Goal: Find specific fact

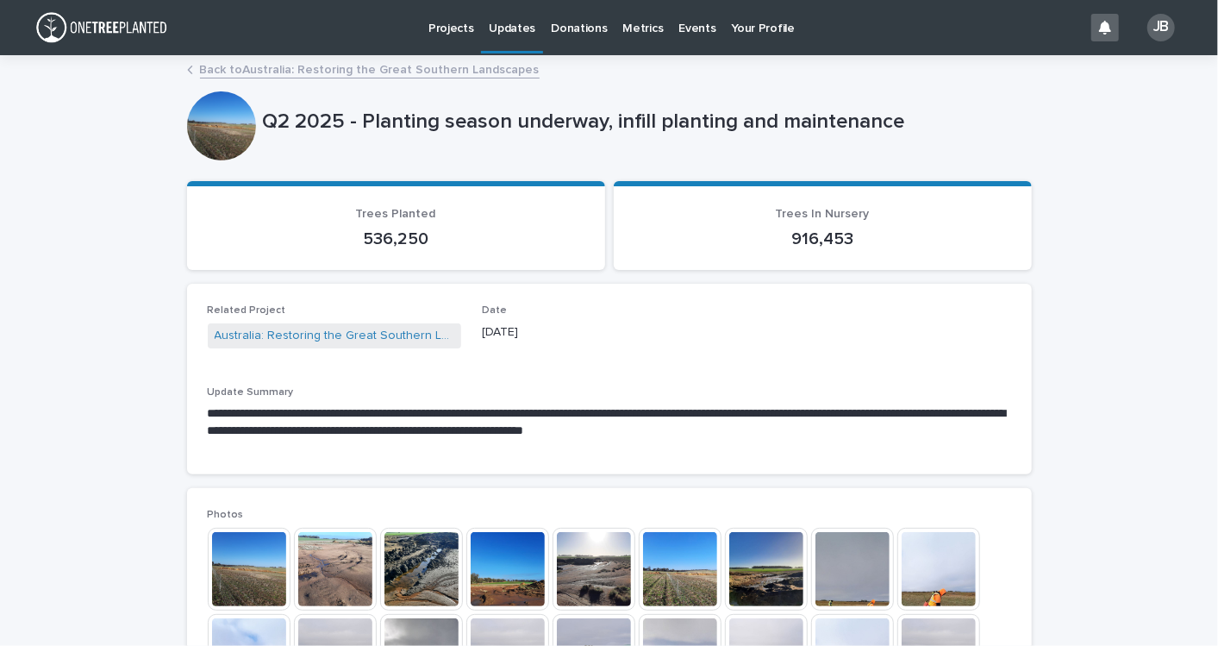
click at [241, 64] on link "Back to [GEOGRAPHIC_DATA]: Restoring the Great Southern Landscapes" at bounding box center [370, 69] width 340 height 20
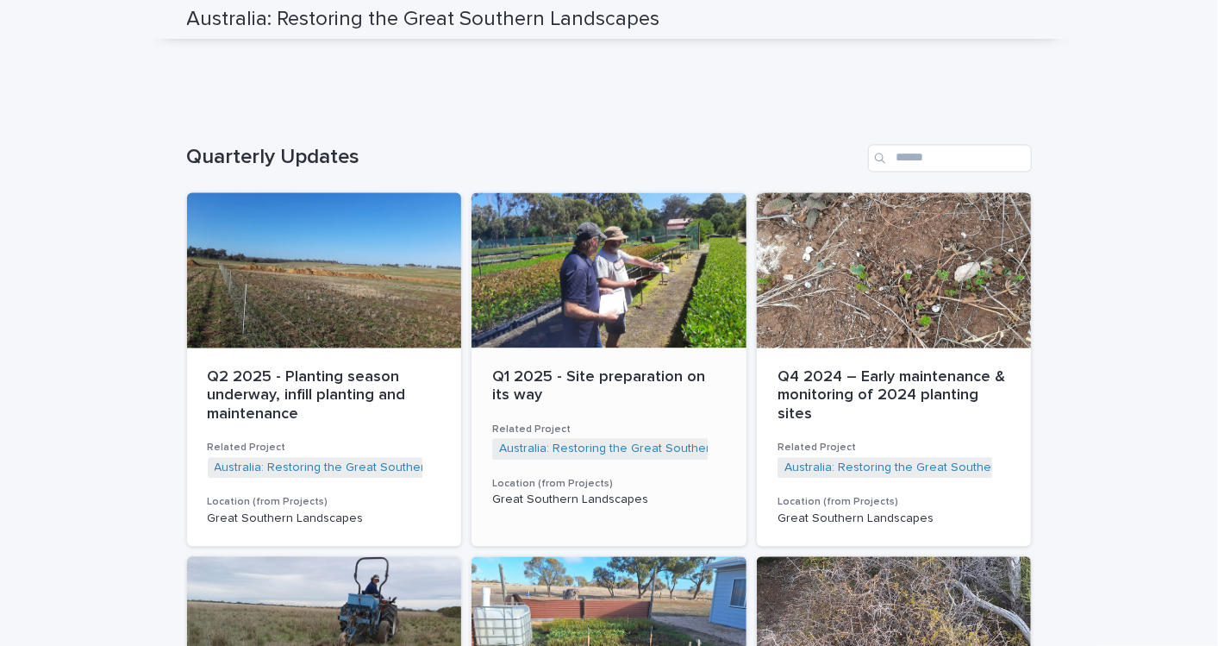
scroll to position [1820, 0]
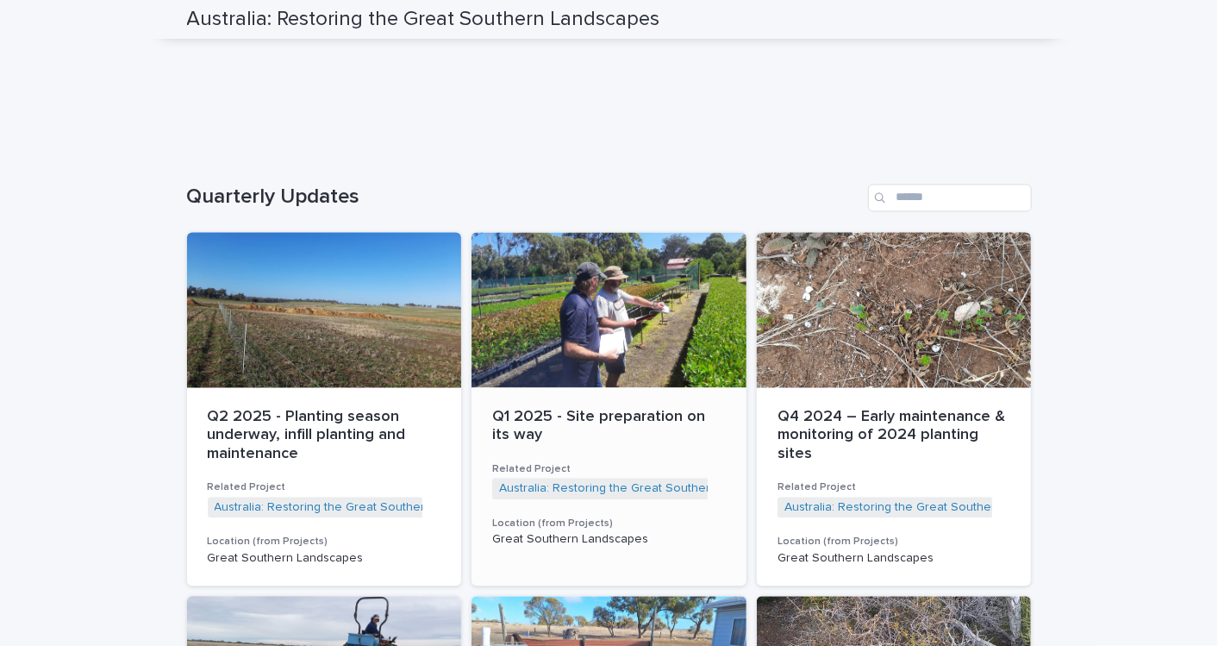
click at [546, 411] on p "Q1 2025 - Site preparation on its way" at bounding box center [609, 427] width 234 height 37
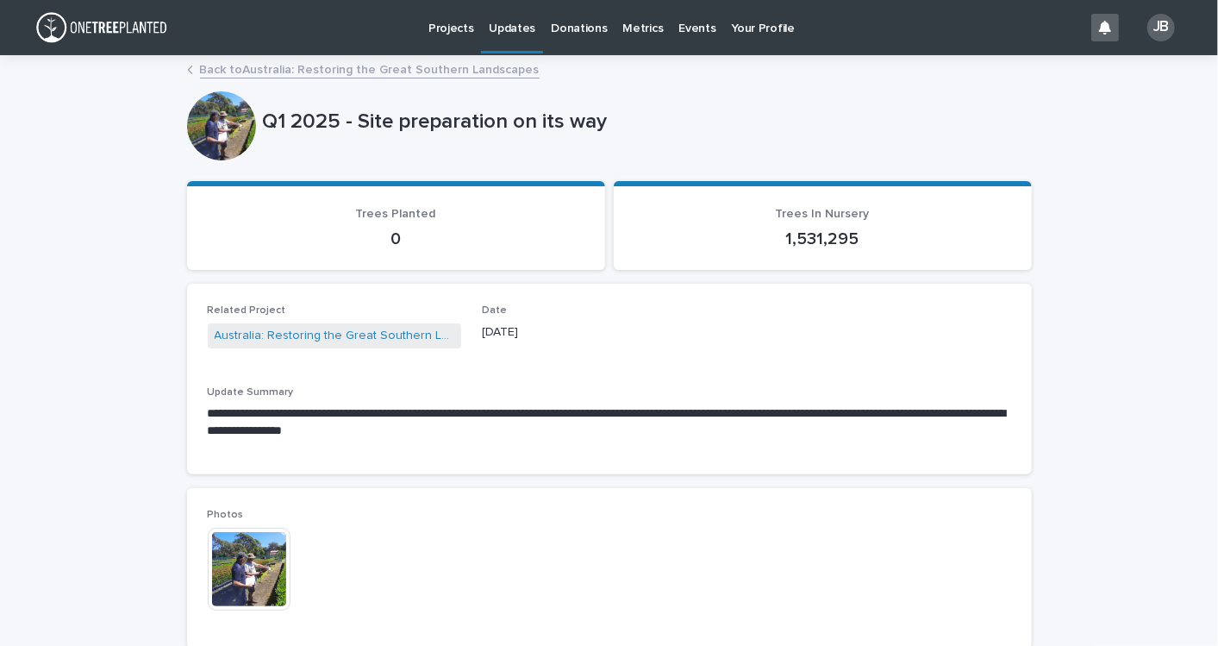
click at [242, 69] on link "Back to [GEOGRAPHIC_DATA]: Restoring the Great Southern Landscapes" at bounding box center [370, 69] width 340 height 20
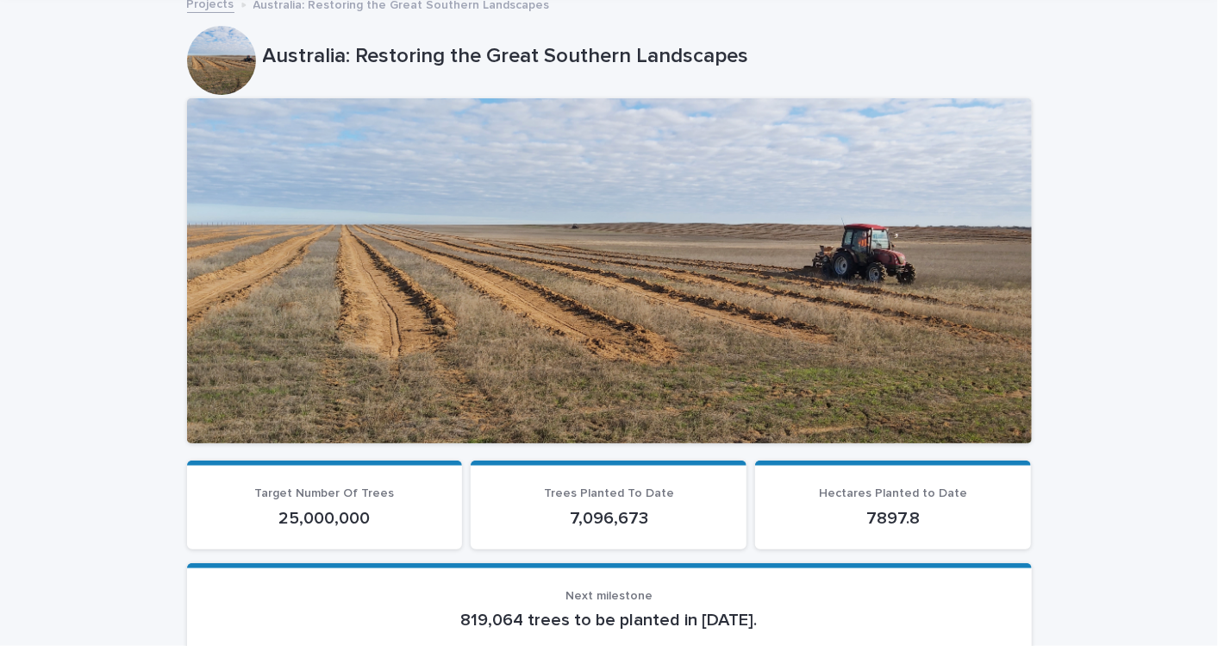
scroll to position [96, 0]
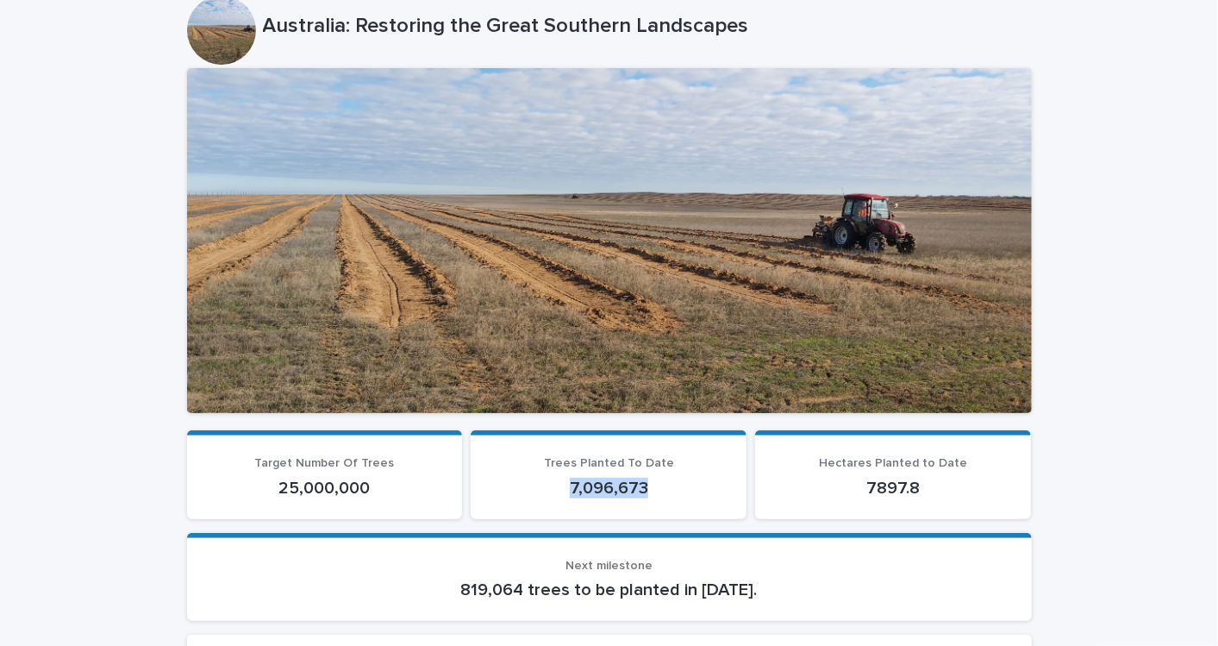
drag, startPoint x: 650, startPoint y: 483, endPoint x: 560, endPoint y: 483, distance: 89.7
click at [560, 483] on p "7,096,673" at bounding box center [608, 488] width 234 height 21
drag, startPoint x: 560, startPoint y: 483, endPoint x: 601, endPoint y: 493, distance: 41.8
copy p "7,096,673"
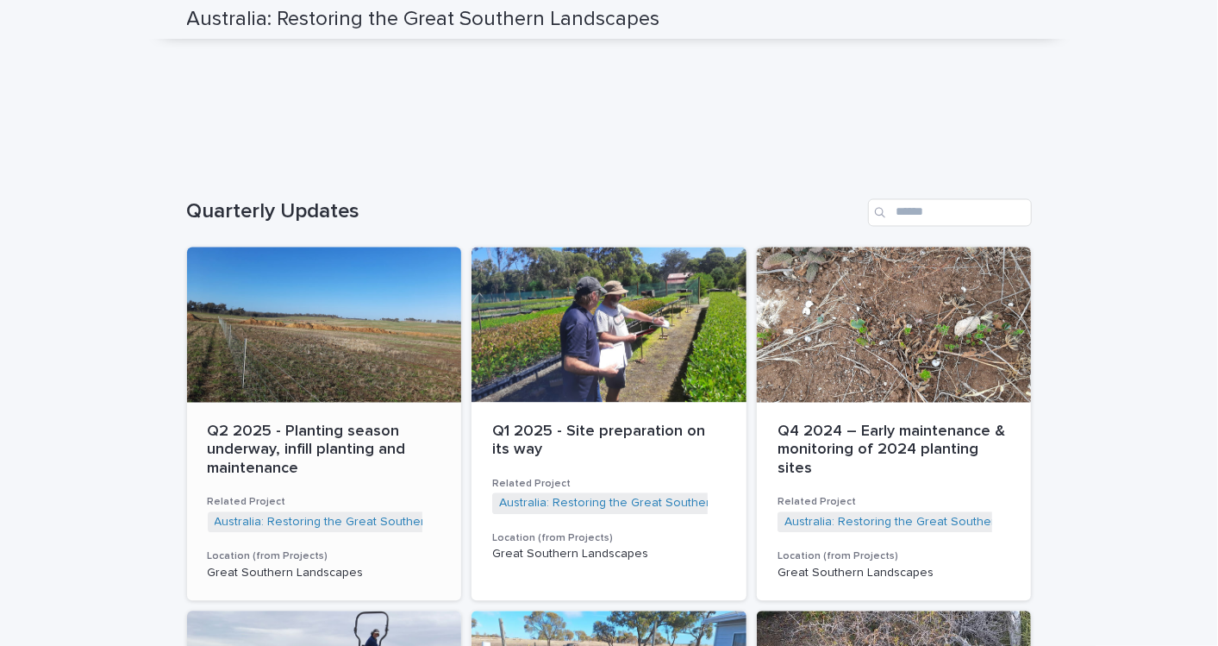
scroll to position [1916, 0]
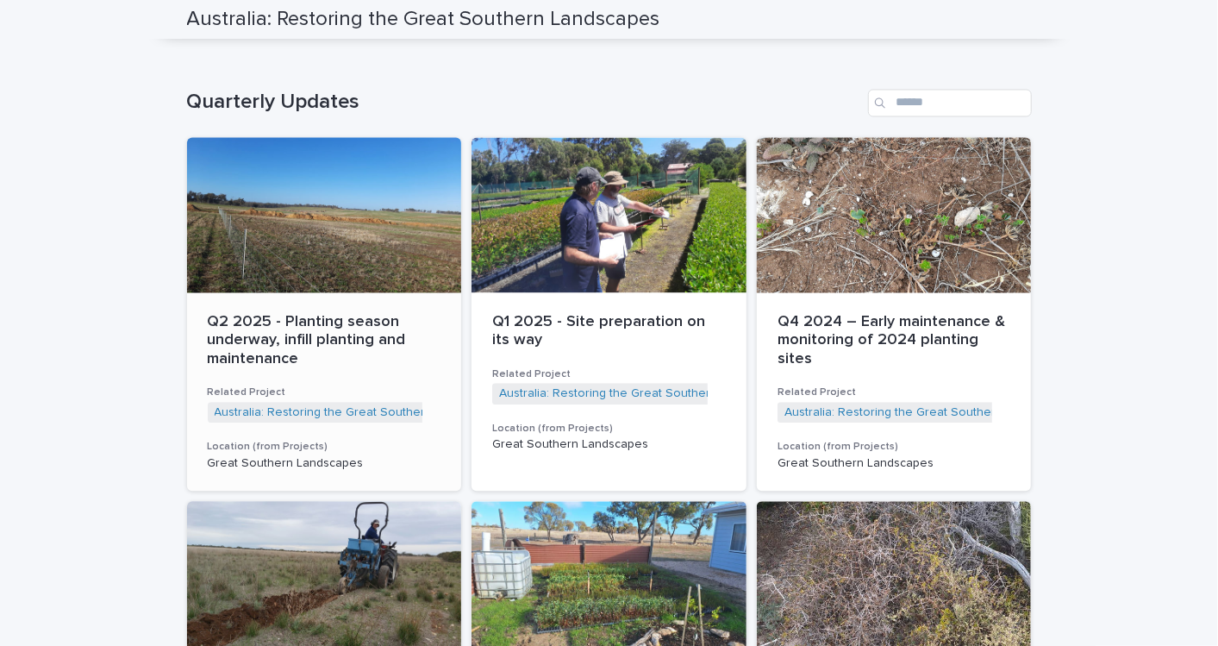
click at [365, 328] on p "Q2 2025 - Planting season underway, infill planting and maintenance" at bounding box center [325, 341] width 234 height 56
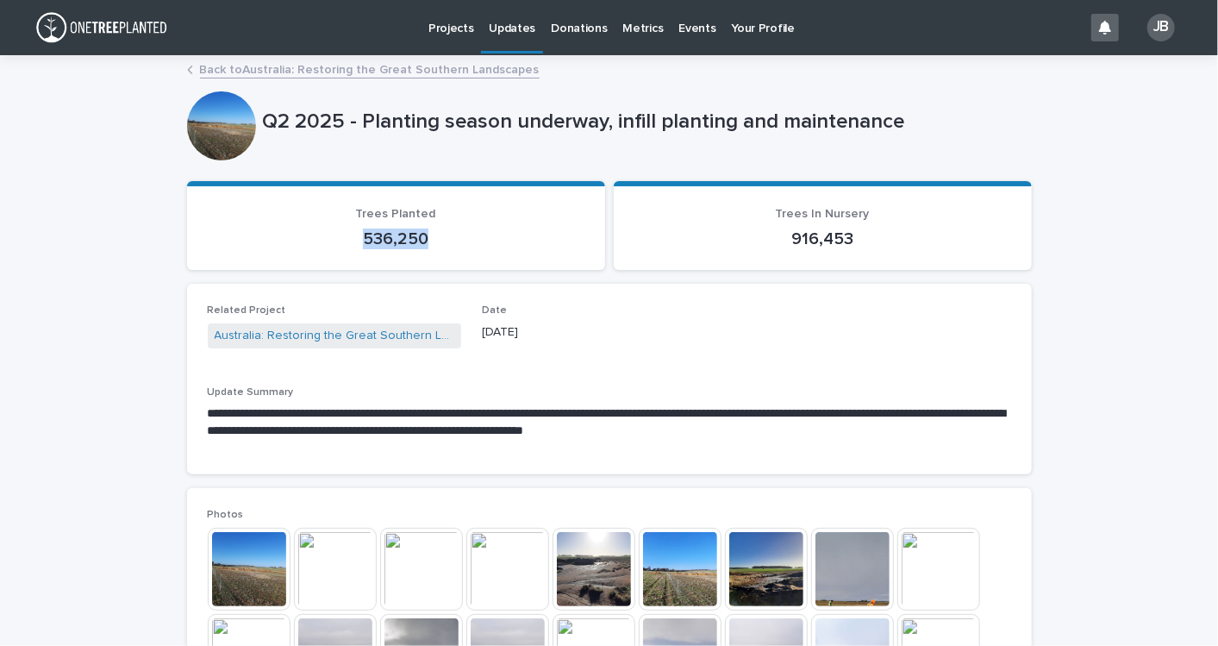
drag, startPoint x: 428, startPoint y: 241, endPoint x: 320, endPoint y: 228, distance: 109.3
click at [320, 228] on p "536,250" at bounding box center [396, 238] width 377 height 21
copy p "536,250"
click at [248, 62] on link "Back to [GEOGRAPHIC_DATA]: Restoring the Great Southern Landscapes" at bounding box center [370, 69] width 340 height 20
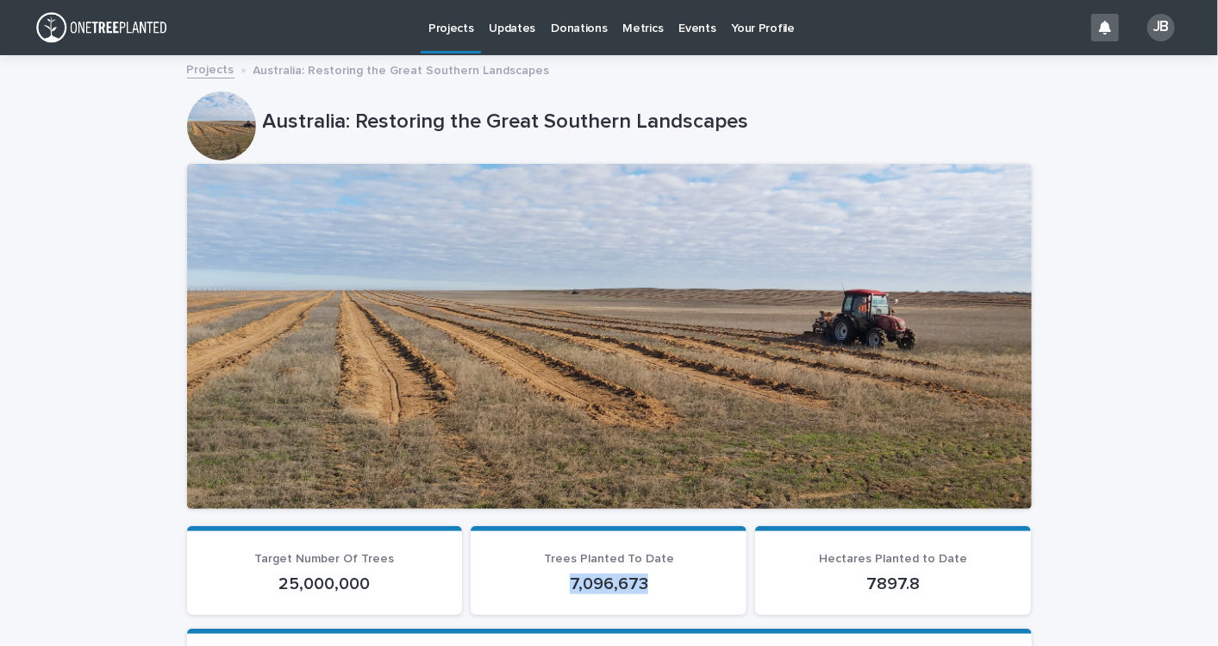
drag, startPoint x: 660, startPoint y: 578, endPoint x: 497, endPoint y: 586, distance: 163.1
click at [497, 586] on p "7,096,673" at bounding box center [608, 583] width 234 height 21
copy p "7,096,673"
